Goal: Task Accomplishment & Management: Use online tool/utility

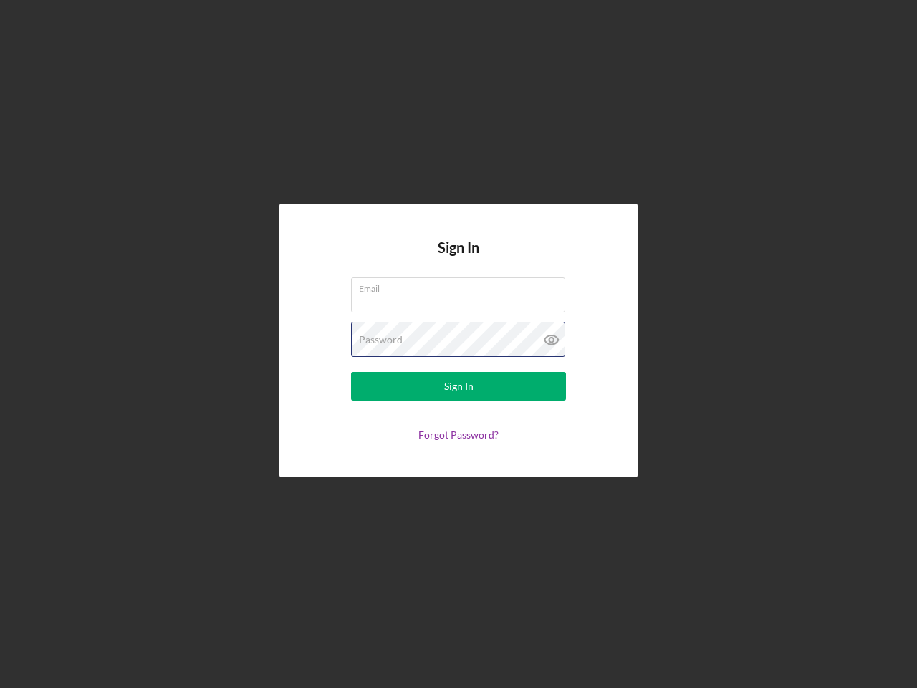
click at [459, 344] on div "Password" at bounding box center [458, 340] width 215 height 36
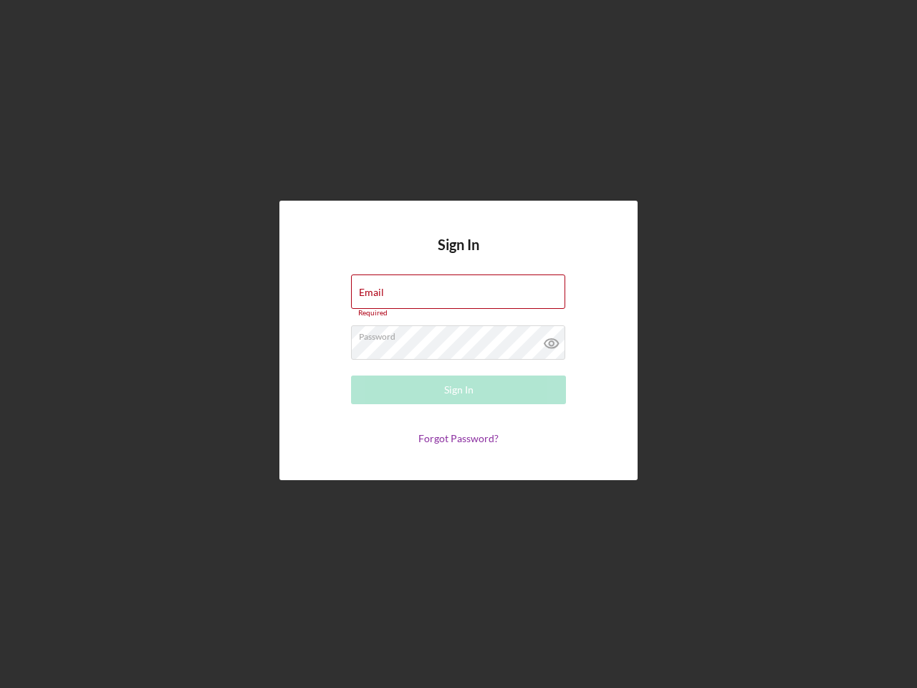
click at [552, 340] on icon at bounding box center [552, 343] width 36 height 36
